Goal: Transaction & Acquisition: Purchase product/service

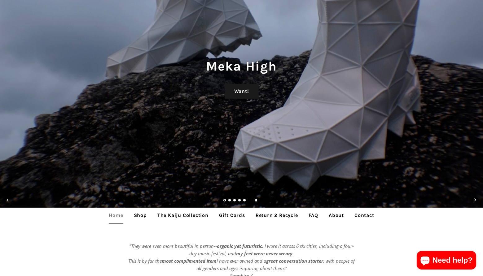
scroll to position [62, 0]
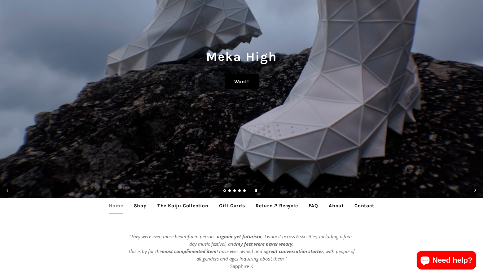
click at [240, 81] on link "Want!" at bounding box center [242, 81] width 34 height 15
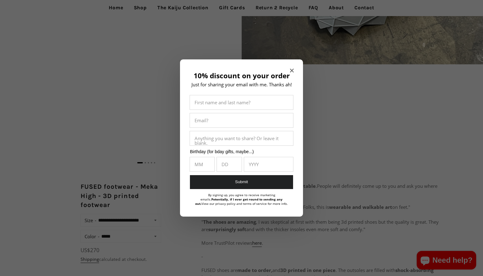
scroll to position [217, 0]
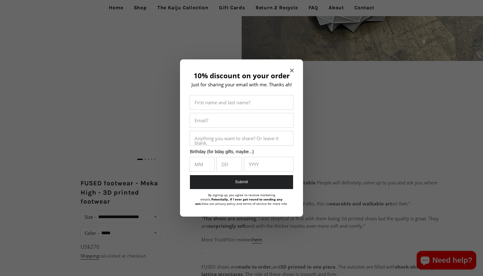
click at [251, 108] on input "10% discount on your order" at bounding box center [241, 102] width 103 height 14
click at [289, 71] on div "10% discount on your order Just for sharing your email with me. Thanks ah! Firs…" at bounding box center [241, 138] width 123 height 157
drag, startPoint x: 293, startPoint y: 64, endPoint x: 293, endPoint y: 60, distance: 4.0
click at [293, 60] on section "10% discount on your order Just for sharing your email with me. Thanks ah! Firs…" at bounding box center [241, 138] width 123 height 157
click at [293, 69] on icon "Close modal" at bounding box center [292, 71] width 4 height 4
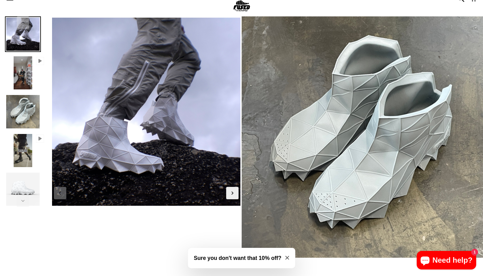
scroll to position [0, 0]
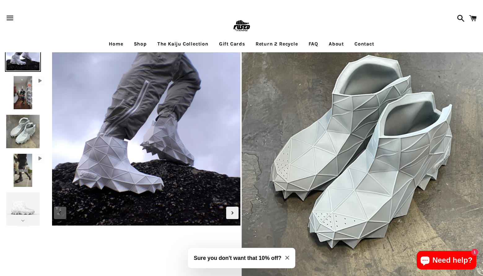
click at [403, 167] on img at bounding box center [363, 157] width 242 height 242
click at [238, 33] on img at bounding box center [242, 26] width 20 height 20
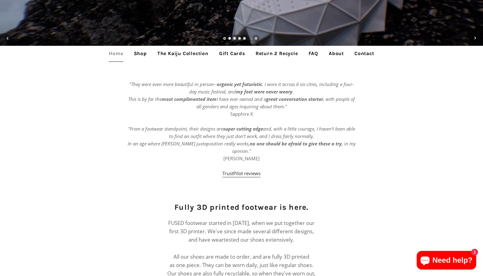
scroll to position [217, 0]
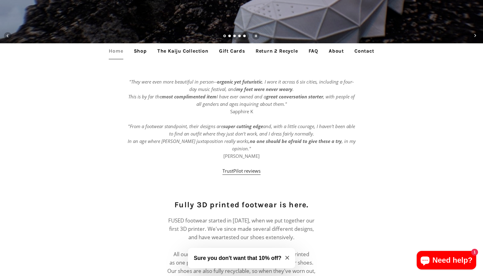
click at [131, 50] on link "Shop" at bounding box center [140, 50] width 22 height 15
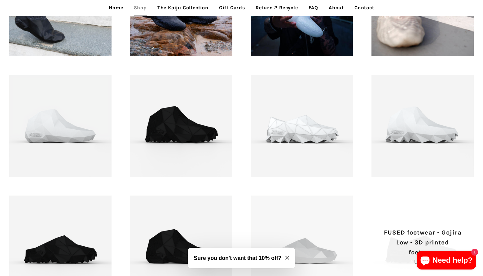
scroll to position [771, 0]
